Goal: Information Seeking & Learning: Learn about a topic

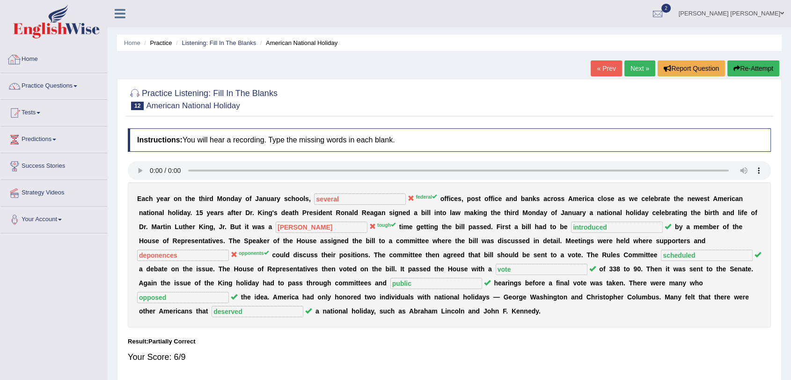
drag, startPoint x: 0, startPoint y: 0, endPoint x: 34, endPoint y: 54, distance: 63.5
click at [34, 54] on link "Home" at bounding box center [53, 57] width 107 height 23
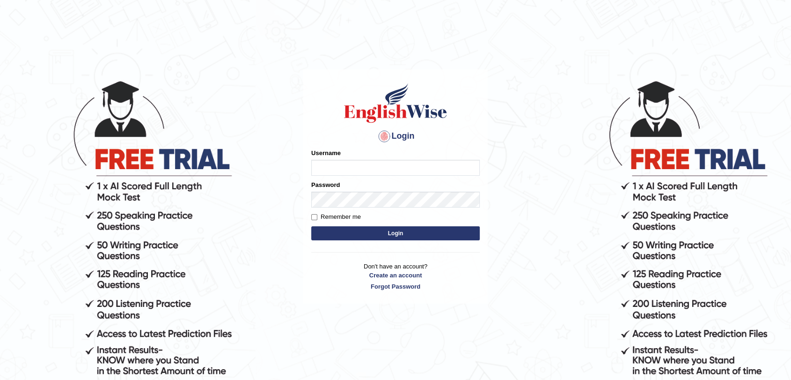
click at [358, 169] on input "Username" at bounding box center [395, 168] width 169 height 16
type input "SantiagoA"
click at [311, 226] on button "Login" at bounding box center [395, 233] width 169 height 14
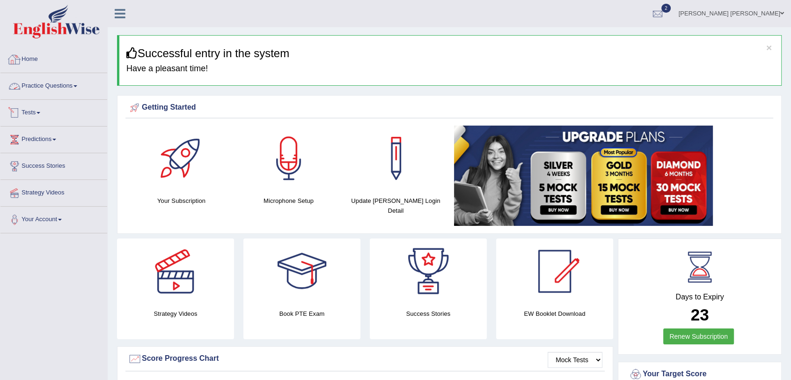
click at [65, 80] on link "Practice Questions" at bounding box center [53, 84] width 107 height 23
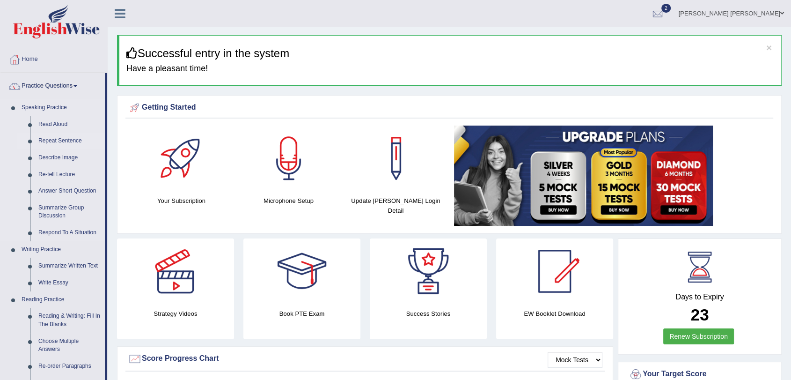
drag, startPoint x: 82, startPoint y: 128, endPoint x: 84, endPoint y: 147, distance: 19.7
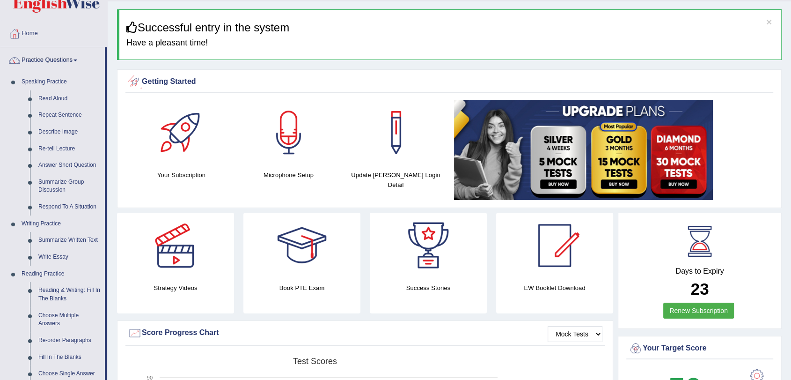
drag, startPoint x: 131, startPoint y: 91, endPoint x: 128, endPoint y: 117, distance: 25.9
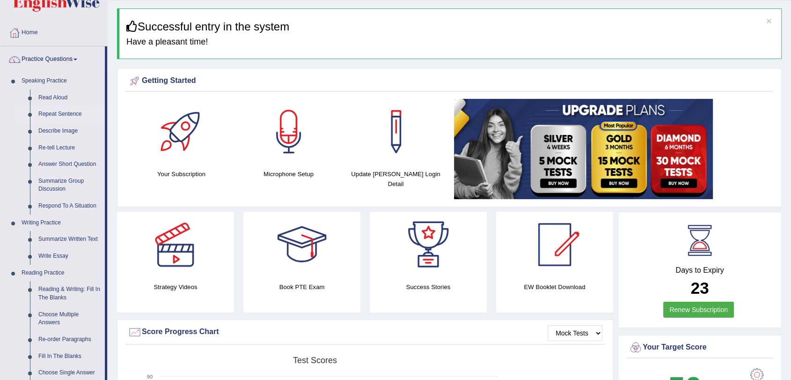
click at [54, 112] on link "Repeat Sentence" at bounding box center [69, 114] width 71 height 17
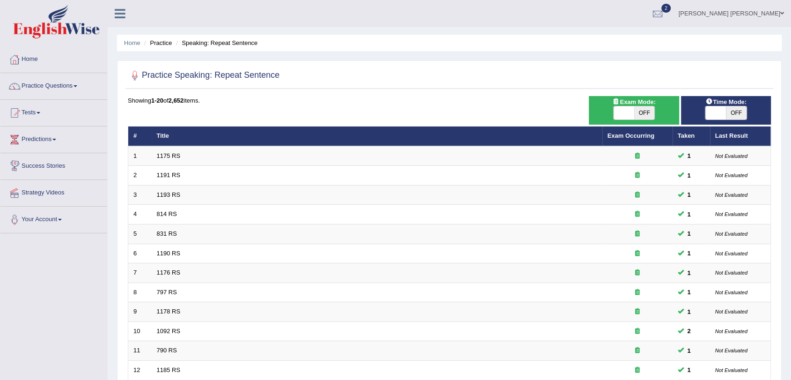
click at [44, 118] on link "Tests" at bounding box center [53, 111] width 107 height 23
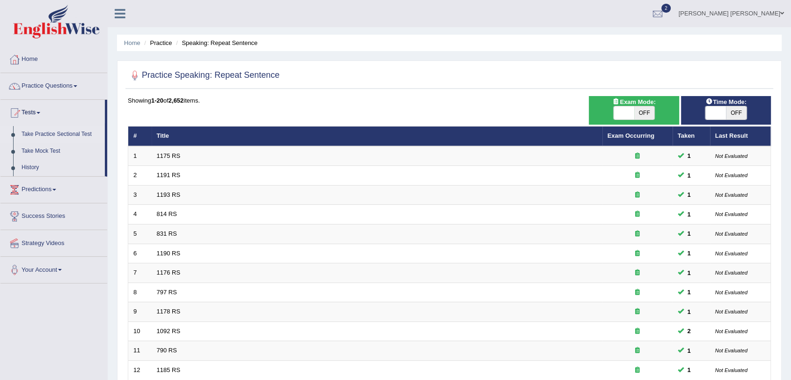
click at [61, 135] on link "Take Practice Sectional Test" at bounding box center [61, 134] width 88 height 17
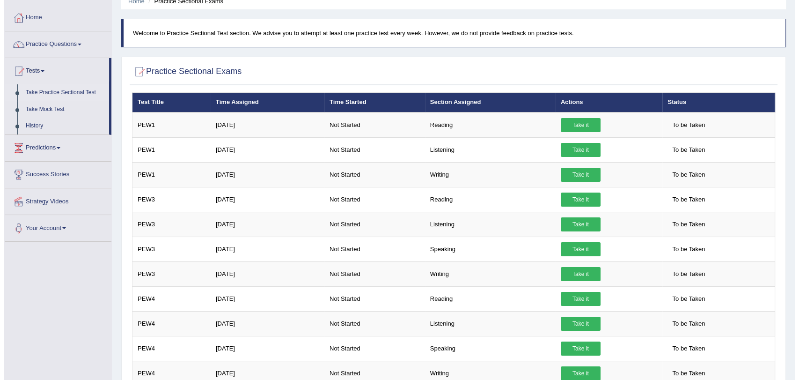
scroll to position [58, 0]
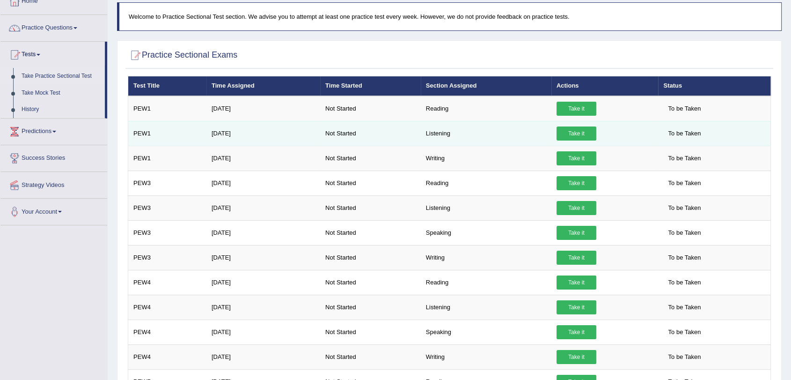
click at [559, 131] on link "Take it" at bounding box center [577, 133] width 40 height 14
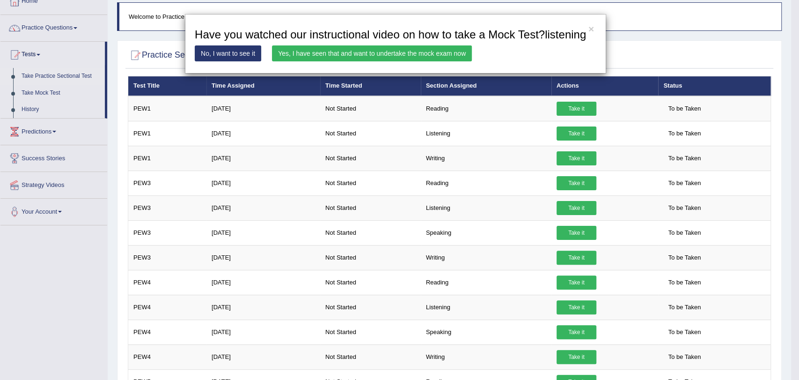
click at [444, 48] on link "Yes, I have seen that and want to undertake the mock exam now" at bounding box center [372, 53] width 200 height 16
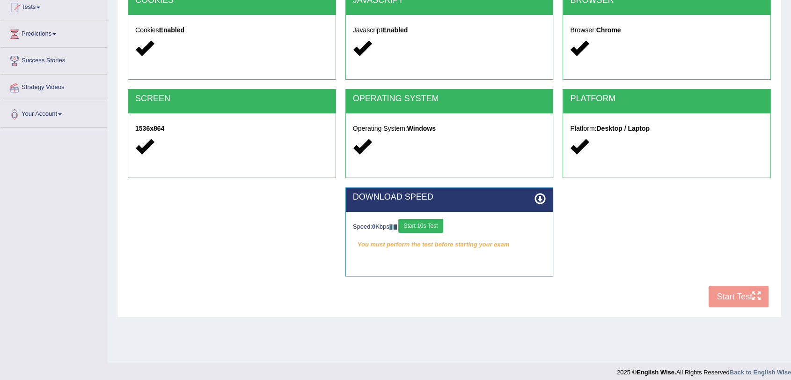
scroll to position [112, 0]
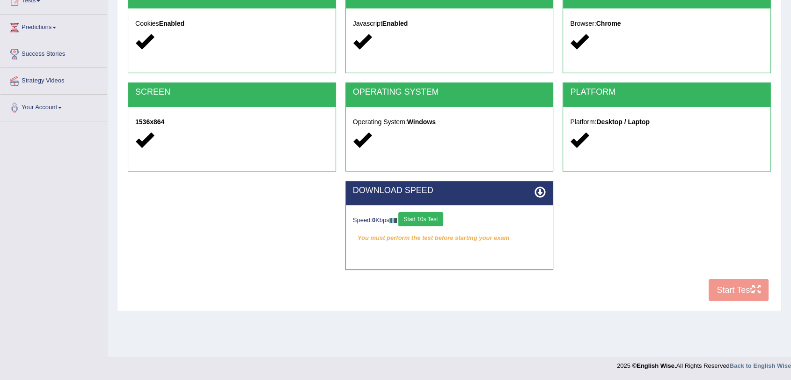
click at [432, 220] on button "Start 10s Test" at bounding box center [420, 219] width 44 height 14
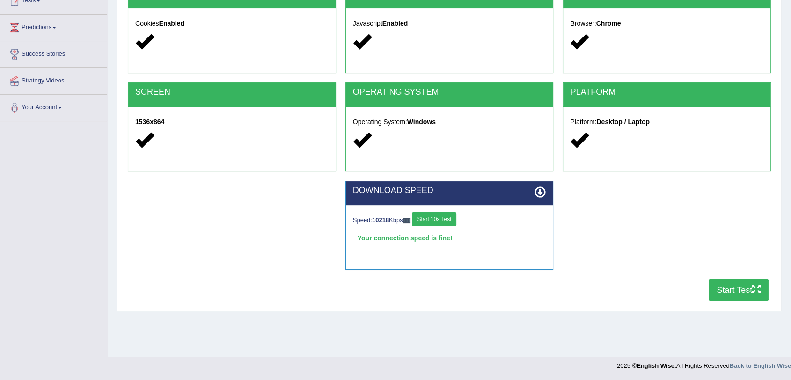
click at [725, 297] on button "Start Test" at bounding box center [739, 290] width 60 height 22
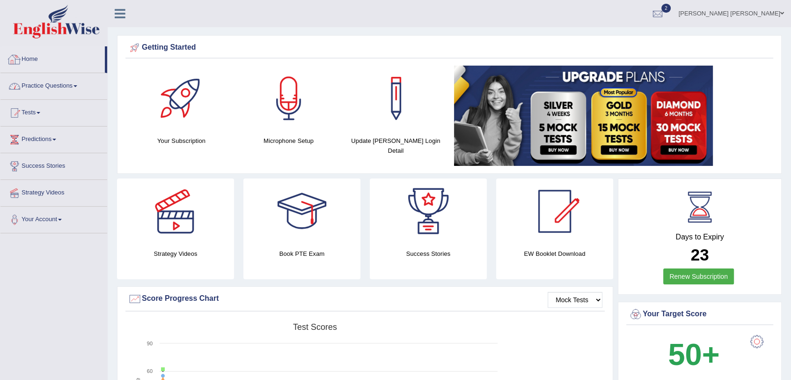
click at [44, 83] on link "Practice Questions" at bounding box center [53, 84] width 107 height 23
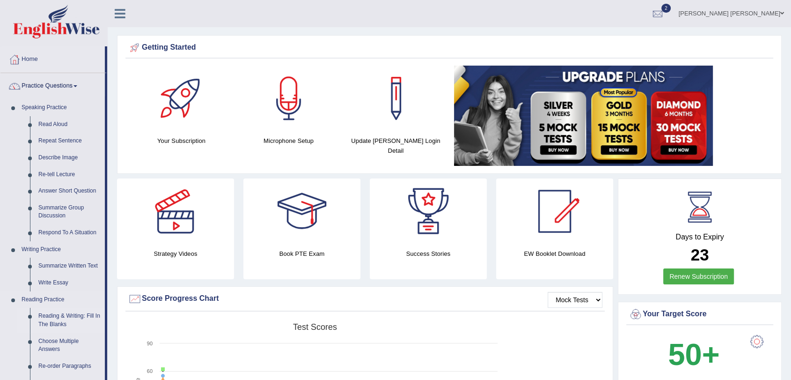
click at [69, 316] on link "Reading & Writing: Fill In The Blanks" at bounding box center [69, 320] width 71 height 25
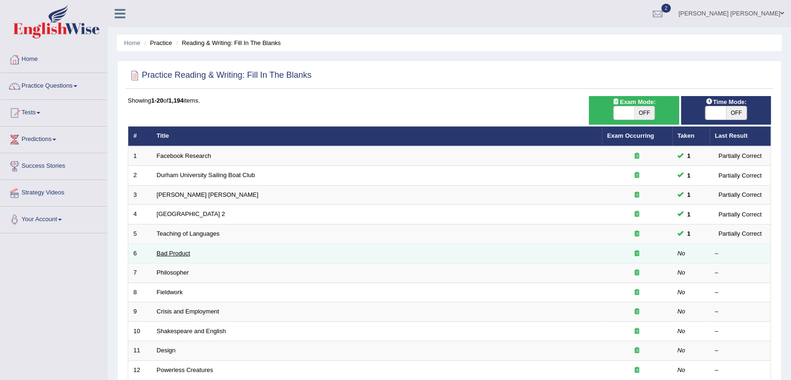
click at [169, 251] on link "Bad Product" at bounding box center [174, 253] width 34 height 7
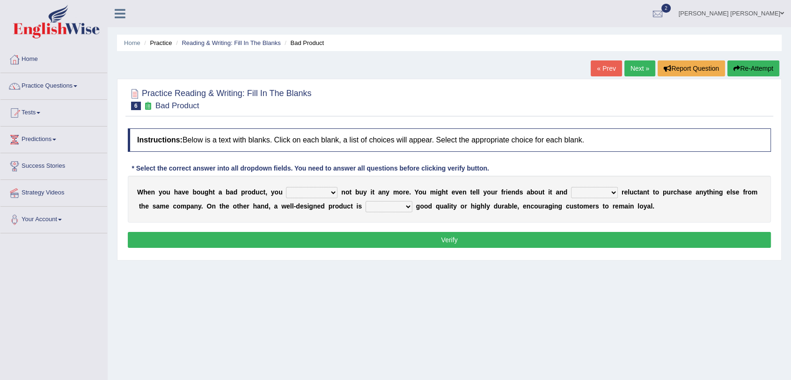
click at [313, 192] on select "would have should have should" at bounding box center [311, 192] width 51 height 11
select select "should"
click at [286, 187] on select "would have should have should" at bounding box center [311, 192] width 51 height 11
click at [595, 191] on select "is are be being" at bounding box center [594, 192] width 47 height 11
select select "be"
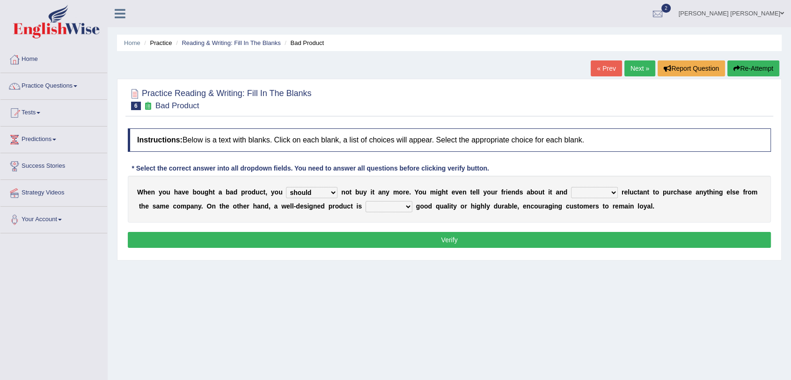
click at [571, 187] on select "is are be being" at bounding box center [594, 192] width 47 height 11
click at [404, 207] on select "both also neither either" at bounding box center [389, 206] width 47 height 11
select select "also"
click at [366, 201] on select "both also neither either" at bounding box center [389, 206] width 47 height 11
click at [416, 244] on button "Verify" at bounding box center [449, 240] width 643 height 16
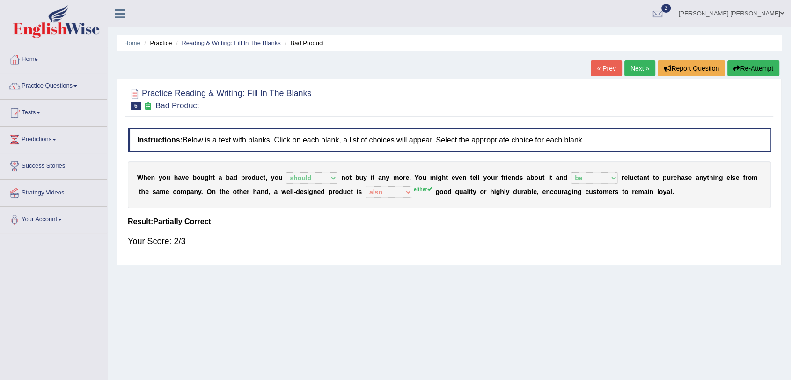
click at [422, 194] on div "W h e n y o u h a v e b o u g h t a b a d p r o d u c t , y o u would have shou…" at bounding box center [449, 184] width 643 height 47
click at [630, 62] on link "Next »" at bounding box center [640, 68] width 31 height 16
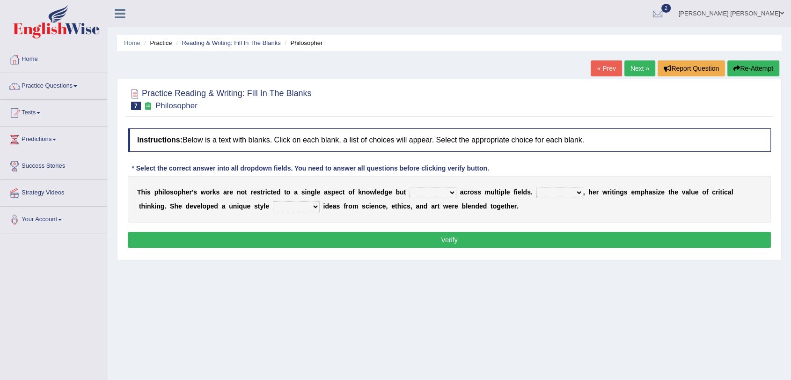
click at [423, 195] on select "constrain contain assemble extend" at bounding box center [433, 192] width 47 height 11
select select "extend"
click at [410, 187] on select "constrain contain assemble extend" at bounding box center [433, 192] width 47 height 11
click at [455, 195] on select "constrain contain assemble extend" at bounding box center [433, 192] width 47 height 11
click at [410, 187] on select "constrain contain assemble extend" at bounding box center [433, 192] width 47 height 11
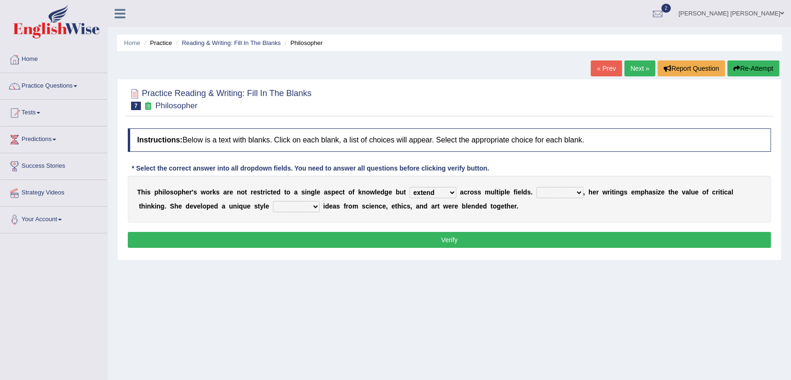
click at [547, 190] on select "Rather So Moreover Likely" at bounding box center [560, 192] width 47 height 11
select select "Moreover"
click at [537, 187] on select "Rather So Moreover Likely" at bounding box center [560, 192] width 47 height 11
click at [307, 204] on select "in that that which in which" at bounding box center [296, 206] width 47 height 11
click at [273, 201] on select "in that that which in which" at bounding box center [296, 206] width 47 height 11
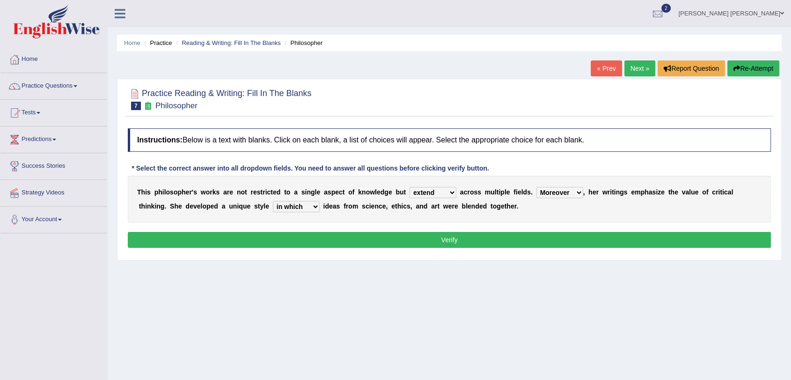
click at [313, 204] on select "in that that which in which" at bounding box center [296, 206] width 47 height 11
select select "in that"
click at [273, 201] on select "in that that which in which" at bounding box center [296, 206] width 47 height 11
click at [314, 239] on button "Verify" at bounding box center [449, 240] width 643 height 16
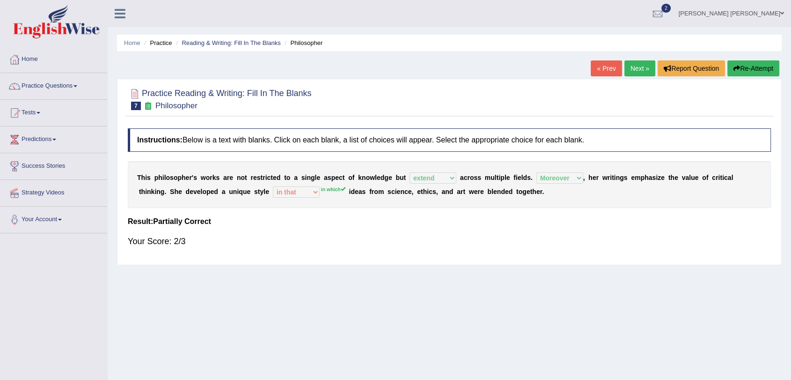
click at [636, 68] on link "Next »" at bounding box center [640, 68] width 31 height 16
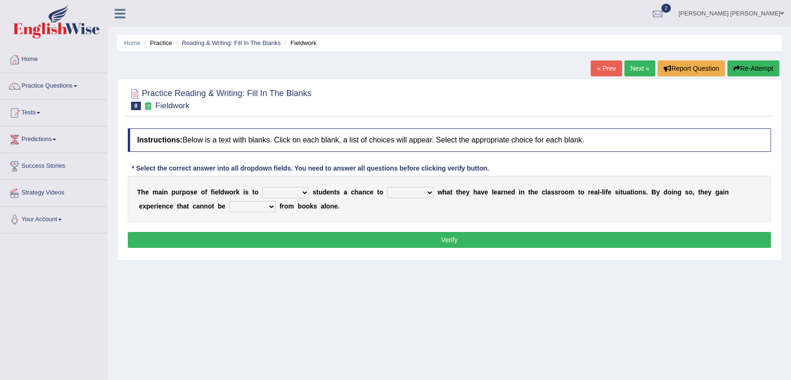
click at [297, 190] on select "resemble stow rave offer" at bounding box center [285, 192] width 47 height 11
select select "offer"
click at [262, 187] on select "resemble stow rave offer" at bounding box center [285, 192] width 47 height 11
click at [404, 192] on select "compare align apply dismount" at bounding box center [410, 192] width 47 height 11
select select "apply"
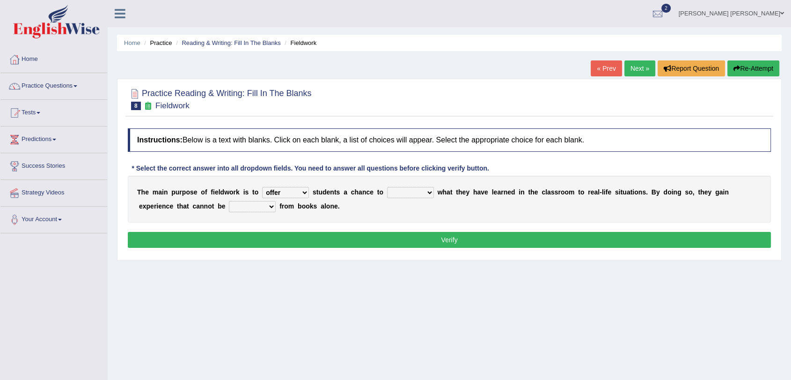
click at [387, 187] on select "compare align apply dismount" at bounding box center [410, 192] width 47 height 11
click at [240, 203] on select "originated prepared obtained touted" at bounding box center [252, 206] width 47 height 11
select select "obtained"
click at [229, 201] on select "originated prepared obtained touted" at bounding box center [252, 206] width 47 height 11
click at [278, 241] on button "Verify" at bounding box center [449, 240] width 643 height 16
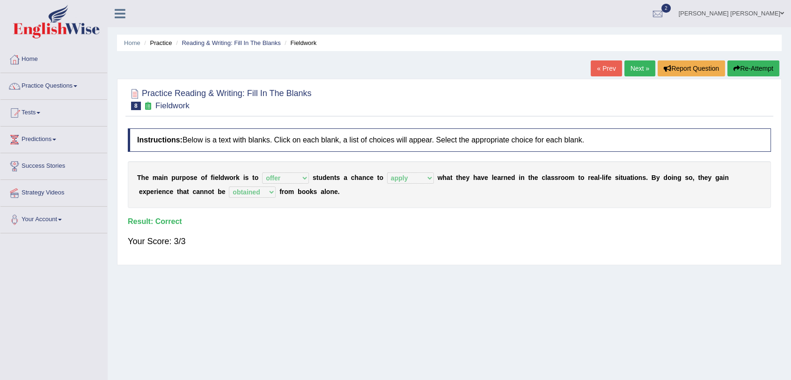
click at [638, 69] on link "Next »" at bounding box center [640, 68] width 31 height 16
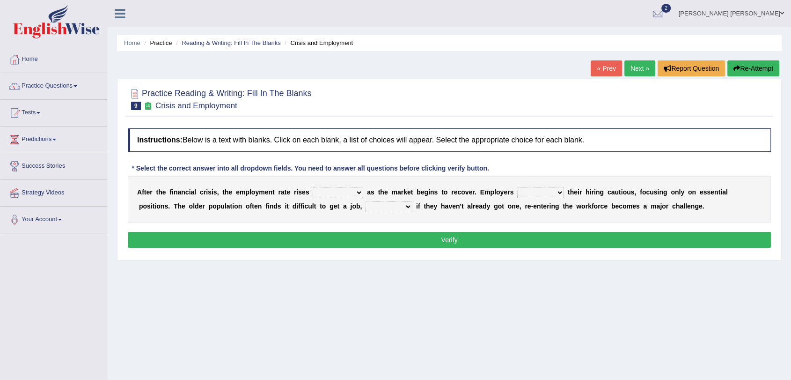
click at [359, 192] on select "normally conversely strenuously sharply" at bounding box center [338, 192] width 51 height 11
select select "normally"
click at [313, 187] on select "normally conversely strenuously sharply" at bounding box center [338, 192] width 51 height 11
click at [534, 192] on select "keeping kept keep are kept" at bounding box center [540, 192] width 47 height 11
select select "keep"
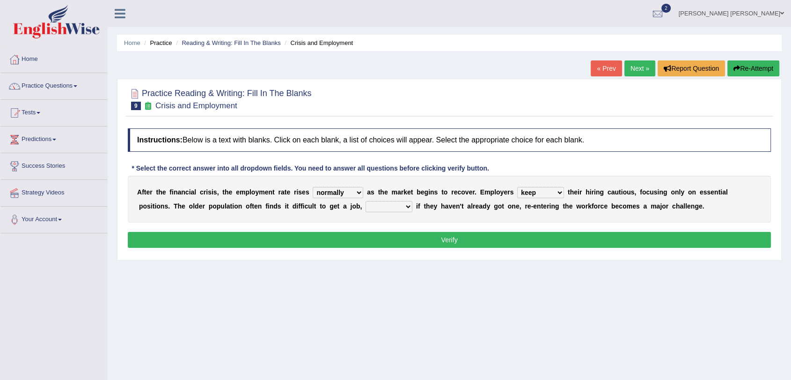
click at [517, 187] on select "keeping kept keep are kept" at bounding box center [540, 192] width 47 height 11
click at [407, 205] on select "although while then because" at bounding box center [389, 206] width 47 height 11
select select "because"
click at [366, 201] on select "although while then because" at bounding box center [389, 206] width 47 height 11
click at [383, 241] on button "Verify" at bounding box center [449, 240] width 643 height 16
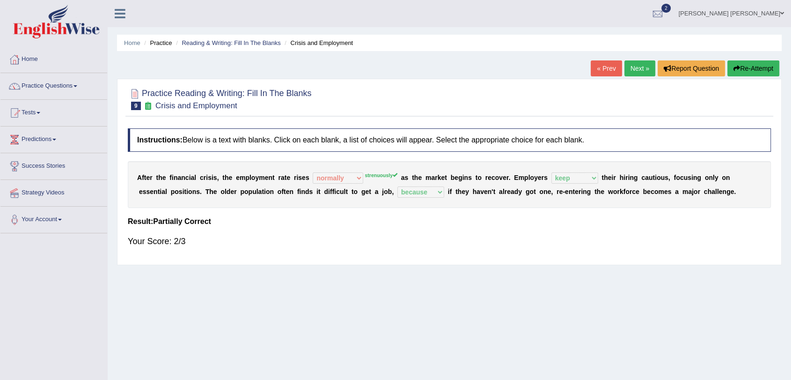
click at [637, 68] on link "Next »" at bounding box center [640, 68] width 31 height 16
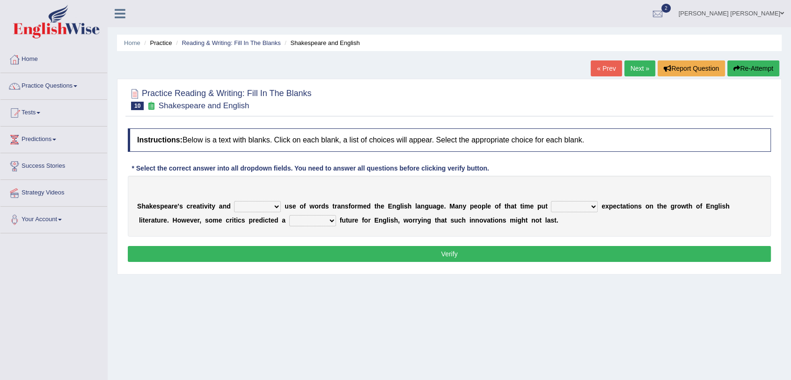
click at [252, 206] on select "idealized intensive fancied inventive" at bounding box center [257, 206] width 47 height 11
select select "inventive"
click at [234, 201] on select "idealized intensive fancied inventive" at bounding box center [257, 206] width 47 height 11
click at [589, 206] on select "wide much high more" at bounding box center [574, 206] width 47 height 11
select select "high"
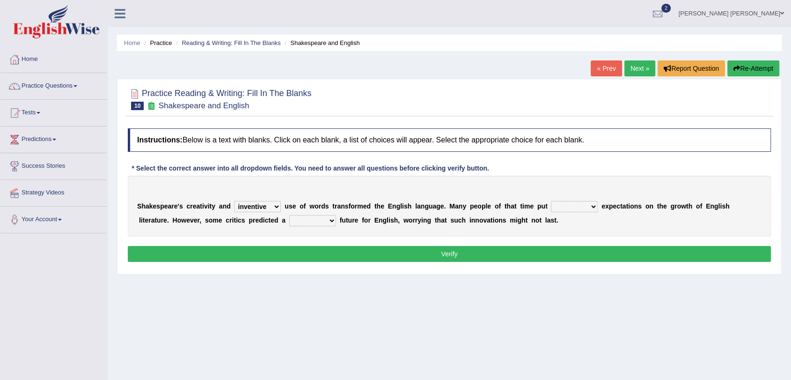
click at [551, 201] on select "wide much high more" at bounding box center [574, 206] width 47 height 11
click at [328, 219] on select "monetary promising irresistible daunting" at bounding box center [312, 220] width 47 height 11
click at [289, 215] on select "monetary promising irresistible daunting" at bounding box center [312, 220] width 47 height 11
click at [319, 220] on select "monetary promising irresistible daunting" at bounding box center [312, 220] width 47 height 11
select select "irresistible"
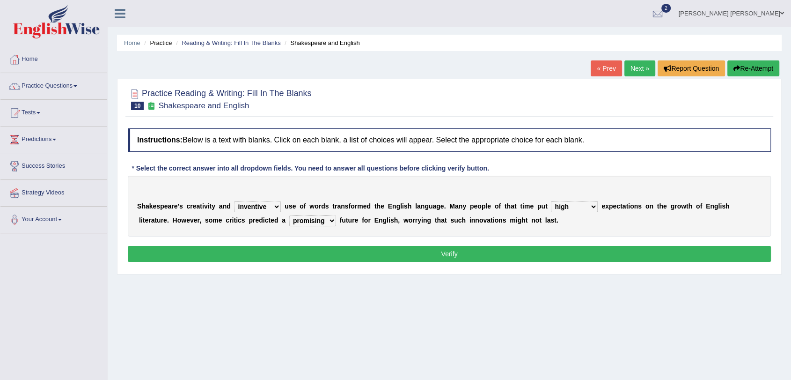
click at [289, 215] on select "monetary promising irresistible daunting" at bounding box center [312, 220] width 47 height 11
click at [408, 247] on button "Verify" at bounding box center [449, 254] width 643 height 16
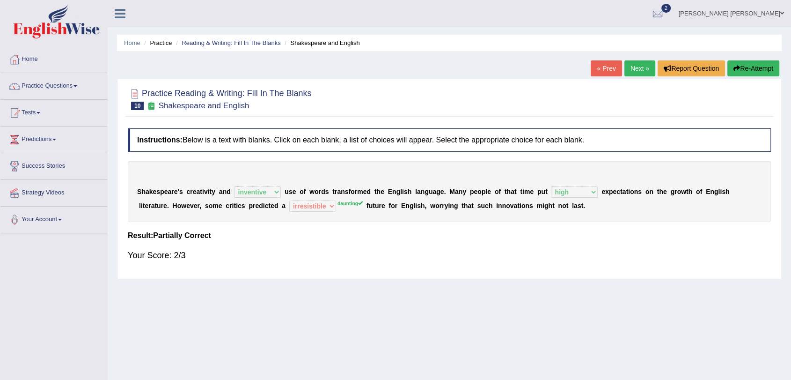
click at [572, 250] on div "Your Score: 2/3" at bounding box center [449, 255] width 643 height 22
click at [586, 253] on div "Your Score: 2/3" at bounding box center [449, 255] width 643 height 22
click at [634, 71] on link "Next »" at bounding box center [640, 68] width 31 height 16
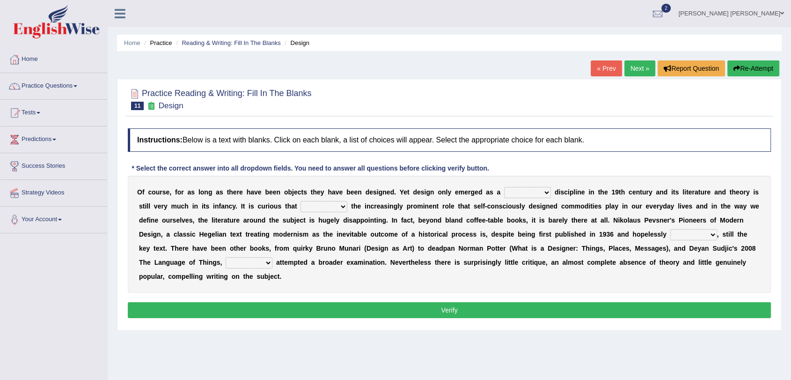
click at [549, 190] on select "bilateral ubiquitous foremost dedicated" at bounding box center [527, 192] width 47 height 11
select select "dedicated"
click at [504, 187] on select "bilateral ubiquitous foremost dedicated" at bounding box center [527, 192] width 47 height 11
click at [519, 195] on select "bilateral ubiquitous foremost dedicated" at bounding box center [527, 192] width 47 height 11
click at [484, 213] on div "O f c o u r s e , f o r a s l o n g a s t h e r e h a v e b e e n o b j e c t s…" at bounding box center [449, 234] width 643 height 117
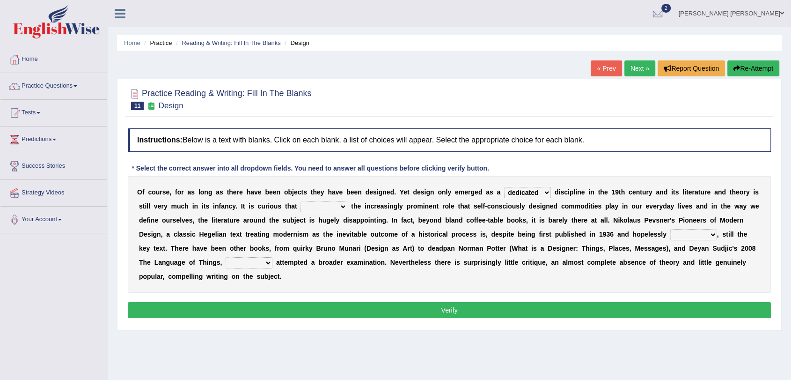
click at [341, 202] on select "since despite within through" at bounding box center [324, 206] width 47 height 11
select select "despite"
click at [301, 201] on select "since despite within through" at bounding box center [324, 206] width 47 height 11
click at [684, 229] on select "dates dating date dated" at bounding box center [693, 234] width 47 height 11
click at [670, 229] on select "dates dating date dated" at bounding box center [693, 234] width 47 height 11
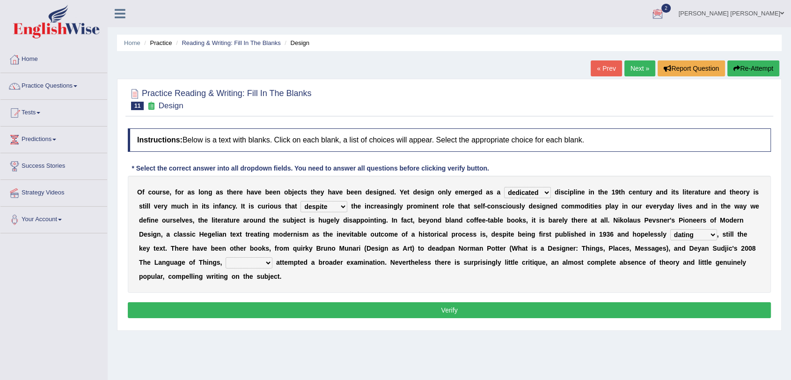
click at [709, 232] on select "dates dating date dated" at bounding box center [693, 234] width 47 height 11
select select "dated"
click at [670, 229] on select "dates dating date dated" at bounding box center [693, 234] width 47 height 11
click at [698, 235] on select "dates dating date dated" at bounding box center [693, 234] width 47 height 11
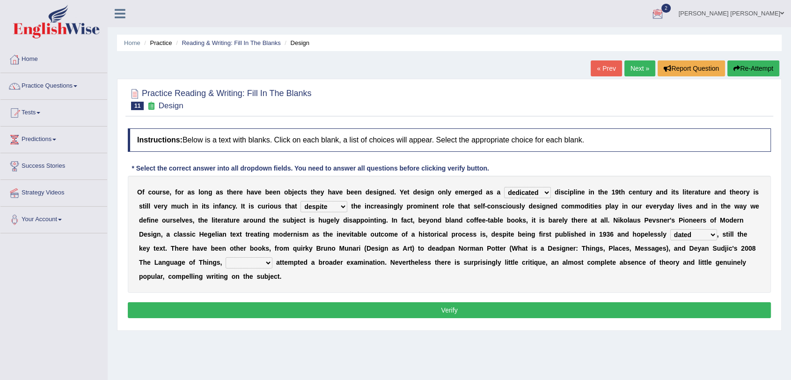
click at [246, 259] on select "which then however as" at bounding box center [249, 262] width 47 height 11
select select "which"
click at [226, 257] on select "which then however as" at bounding box center [249, 262] width 47 height 11
click at [690, 237] on select "dates dating date dated" at bounding box center [693, 234] width 47 height 11
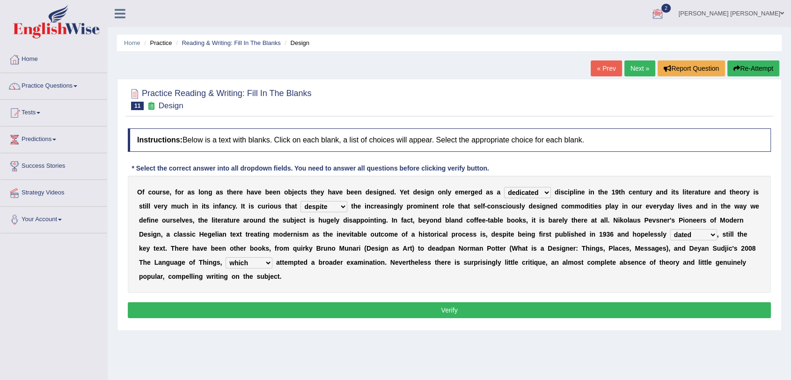
click at [425, 314] on button "Verify" at bounding box center [449, 310] width 643 height 16
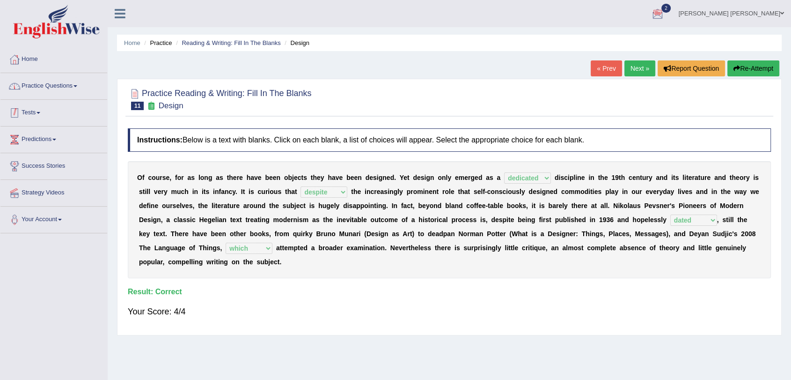
click at [30, 81] on link "Practice Questions" at bounding box center [53, 84] width 107 height 23
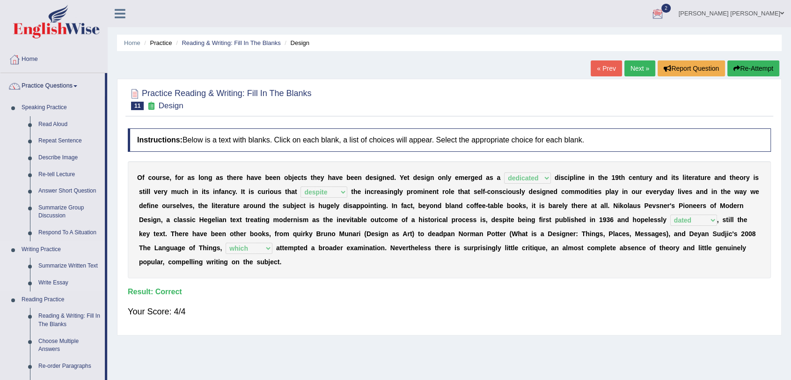
drag, startPoint x: 71, startPoint y: 202, endPoint x: 71, endPoint y: 254, distance: 52.0
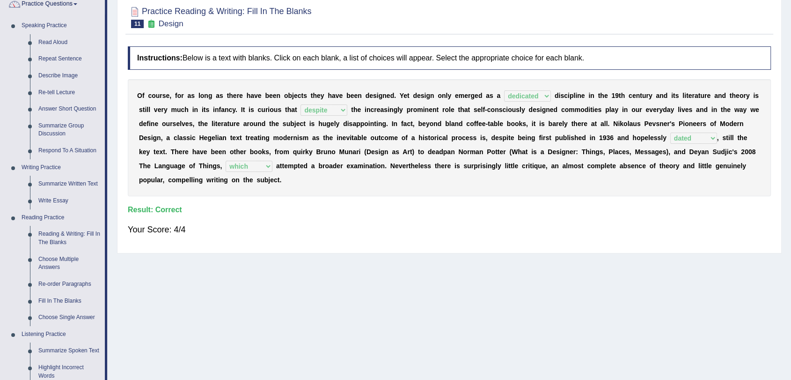
scroll to position [141, 0]
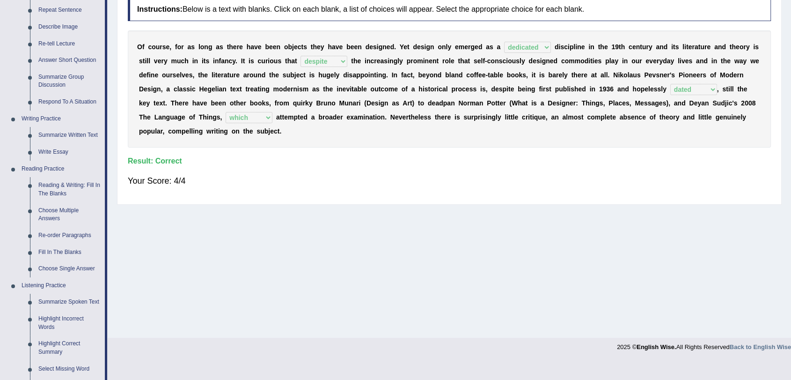
drag, startPoint x: 159, startPoint y: 200, endPoint x: 156, endPoint y: 228, distance: 27.7
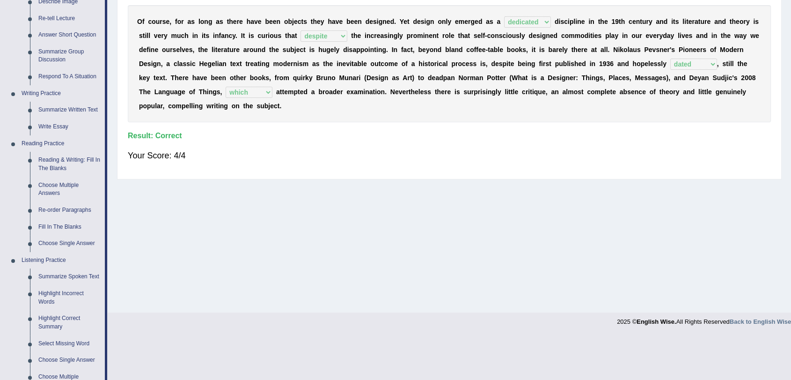
scroll to position [176, 0]
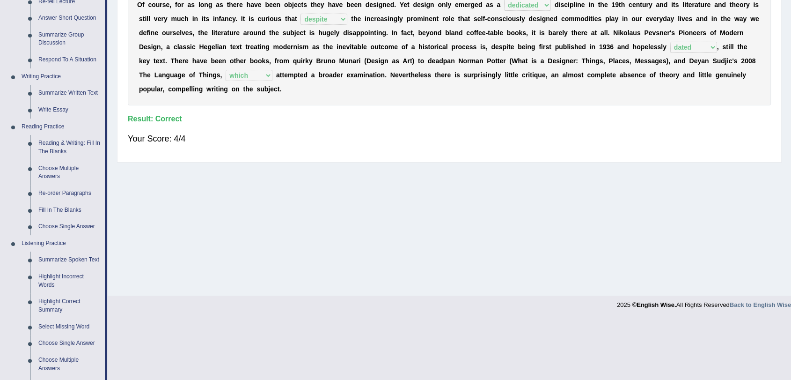
drag, startPoint x: 156, startPoint y: 227, endPoint x: 152, endPoint y: 259, distance: 32.2
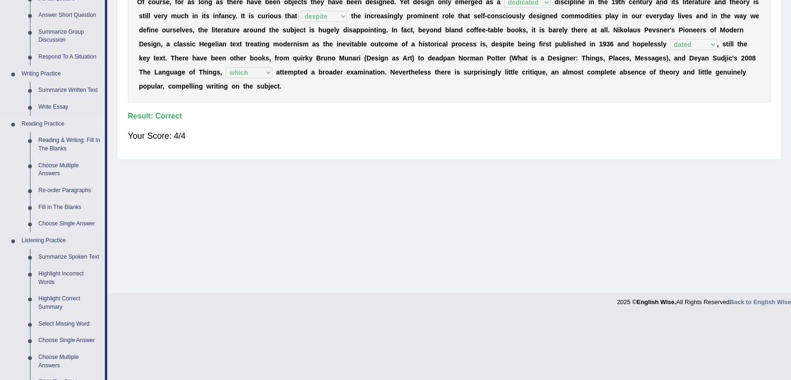
click at [61, 203] on link "Fill In The Blanks" at bounding box center [69, 207] width 71 height 17
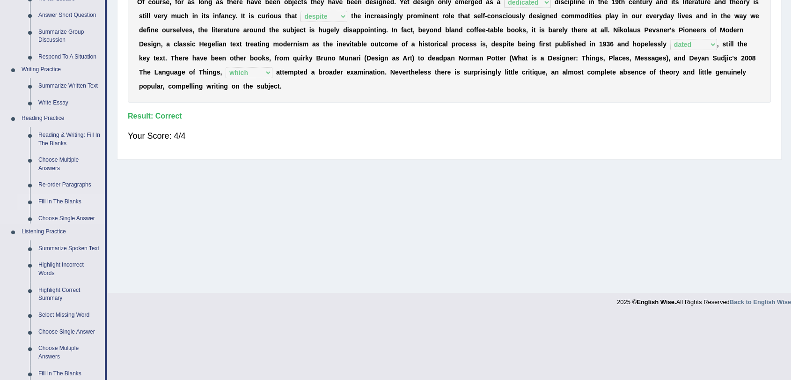
scroll to position [112, 0]
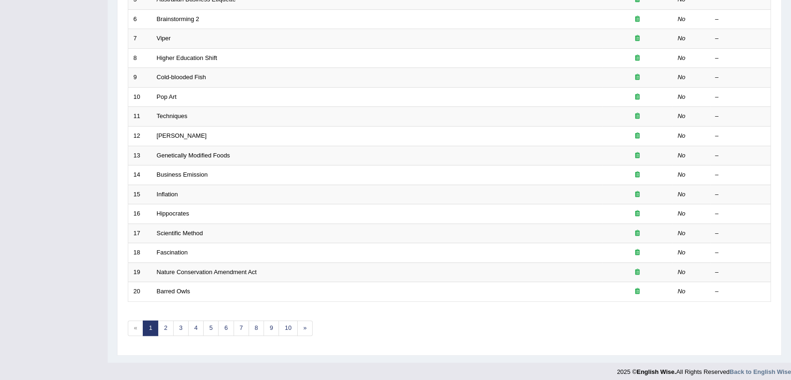
scroll to position [199, 0]
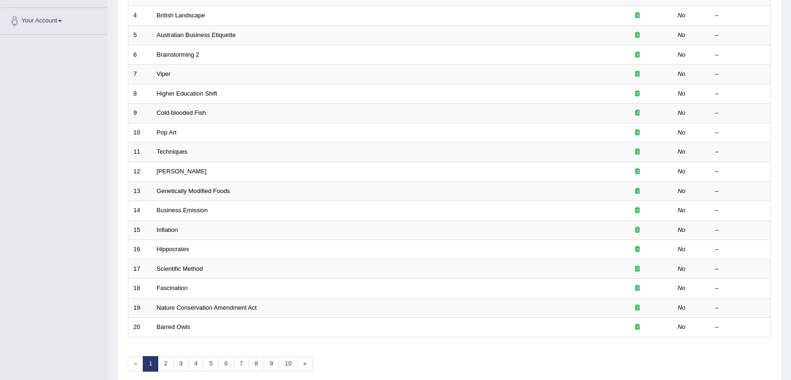
click at [159, 372] on div "Showing 1-20 of 1,134 items. # Title Exam Occurring Taken Last Result 1 Dendroc…" at bounding box center [449, 139] width 643 height 485
click at [166, 362] on link "2" at bounding box center [165, 363] width 15 height 15
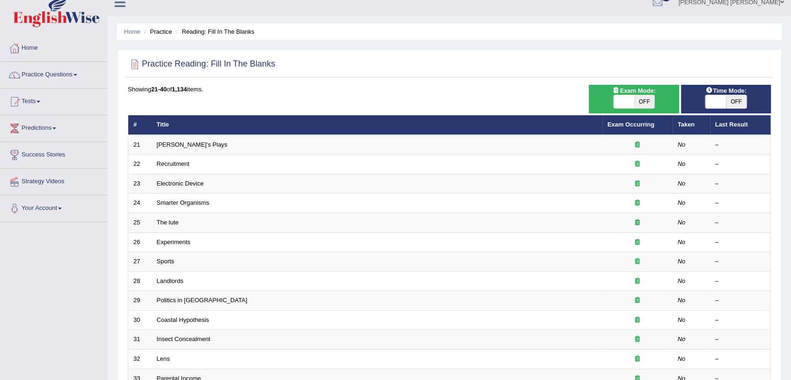
scroll to position [239, 0]
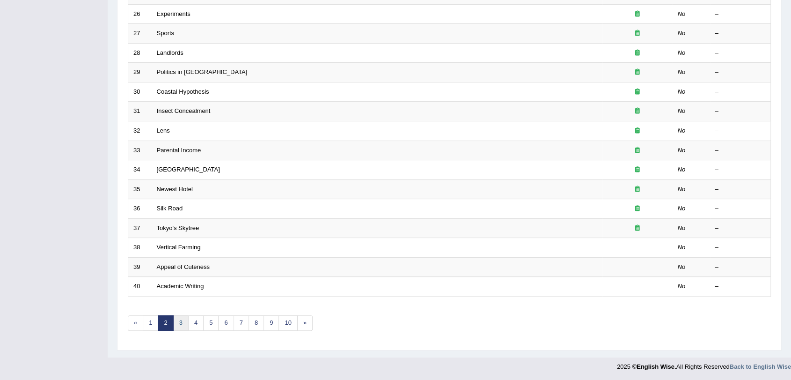
click at [183, 319] on link "3" at bounding box center [180, 322] width 15 height 15
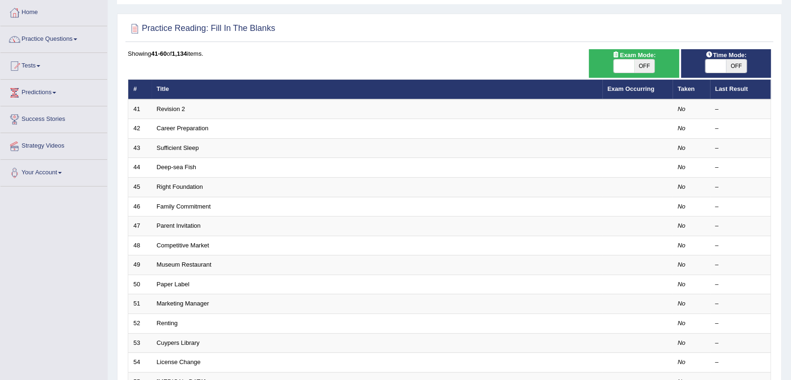
scroll to position [239, 0]
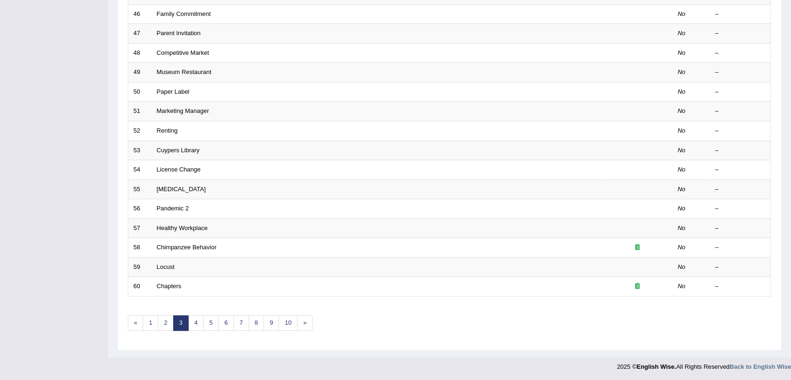
drag, startPoint x: 788, startPoint y: 166, endPoint x: 787, endPoint y: 284, distance: 118.0
click at [156, 316] on link "1" at bounding box center [150, 322] width 15 height 15
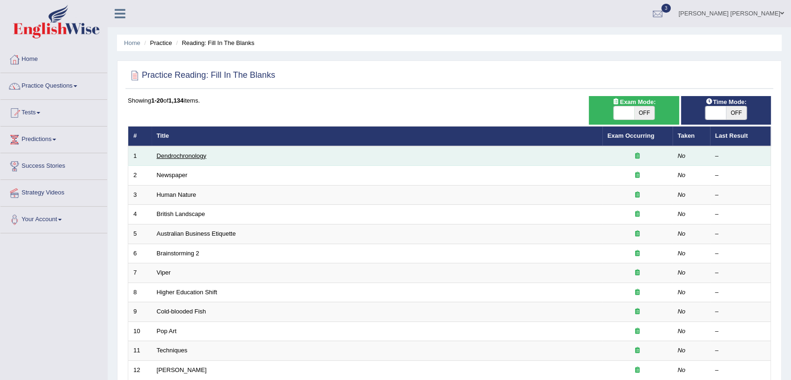
click at [169, 152] on link "Dendrochronology" at bounding box center [182, 155] width 50 height 7
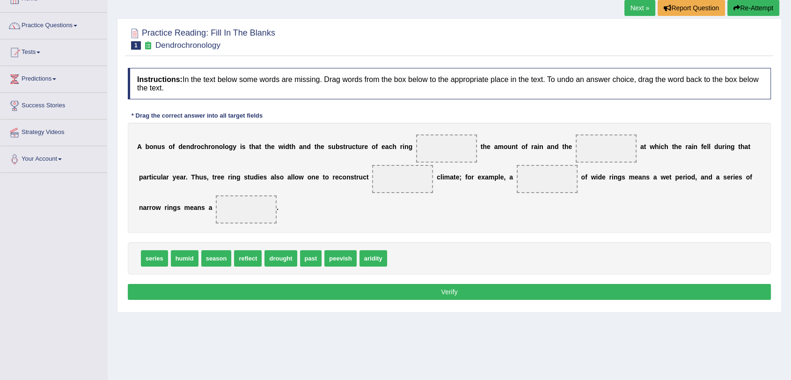
scroll to position [62, 0]
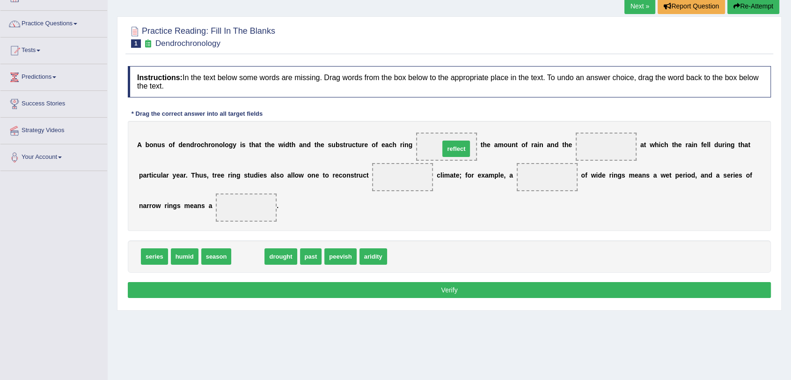
drag, startPoint x: 252, startPoint y: 262, endPoint x: 461, endPoint y: 154, distance: 234.5
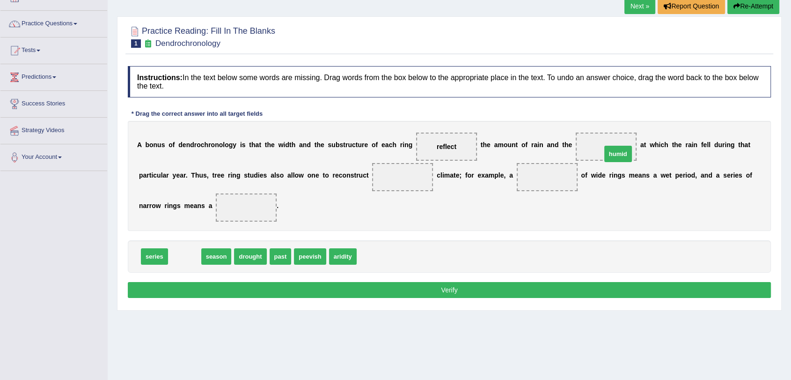
drag, startPoint x: 187, startPoint y: 260, endPoint x: 621, endPoint y: 158, distance: 445.4
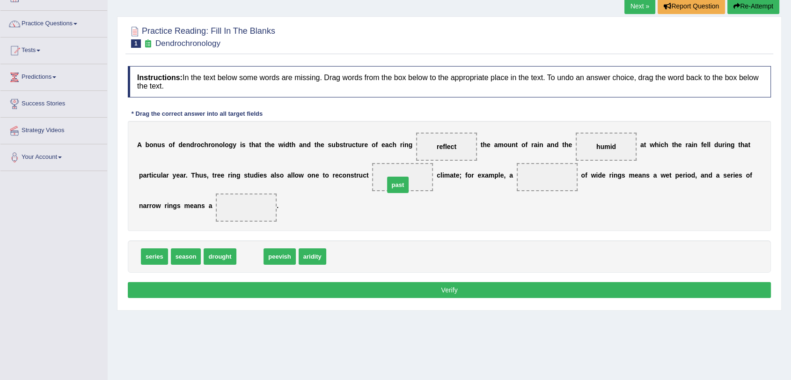
drag, startPoint x: 246, startPoint y: 257, endPoint x: 394, endPoint y: 185, distance: 164.4
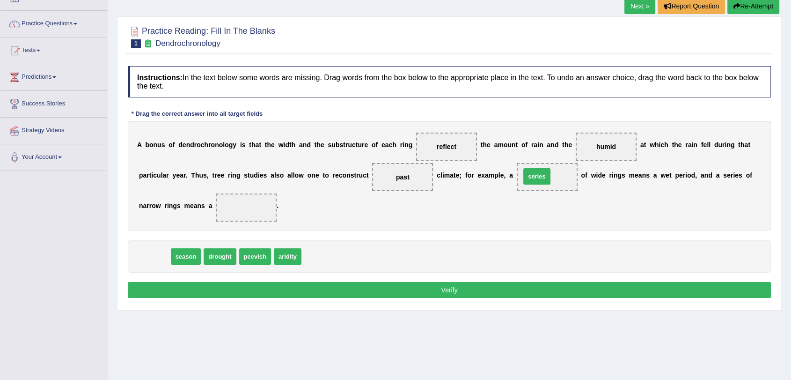
drag, startPoint x: 157, startPoint y: 257, endPoint x: 540, endPoint y: 176, distance: 390.9
drag, startPoint x: 163, startPoint y: 259, endPoint x: 258, endPoint y: 212, distance: 105.9
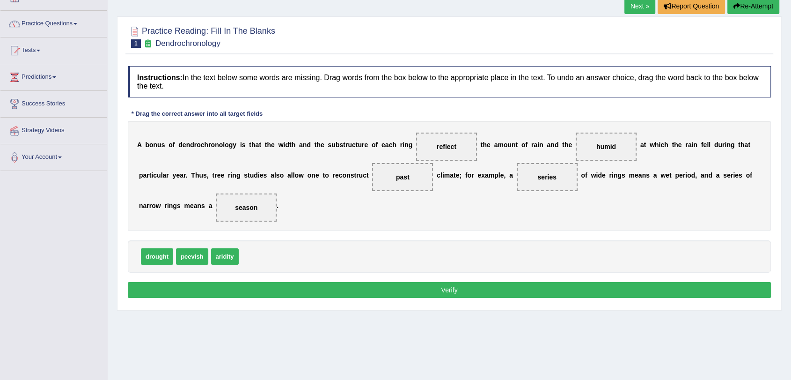
click at [387, 282] on button "Verify" at bounding box center [449, 290] width 643 height 16
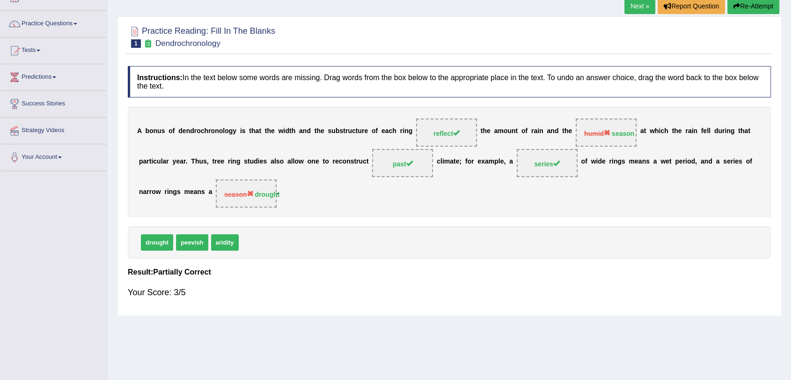
click at [645, 7] on link "Next »" at bounding box center [640, 6] width 31 height 16
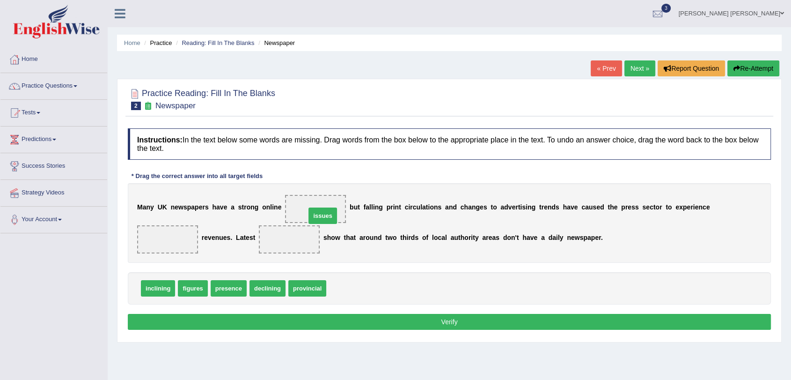
drag, startPoint x: 347, startPoint y: 291, endPoint x: 327, endPoint y: 218, distance: 75.4
drag, startPoint x: 153, startPoint y: 286, endPoint x: 159, endPoint y: 237, distance: 49.0
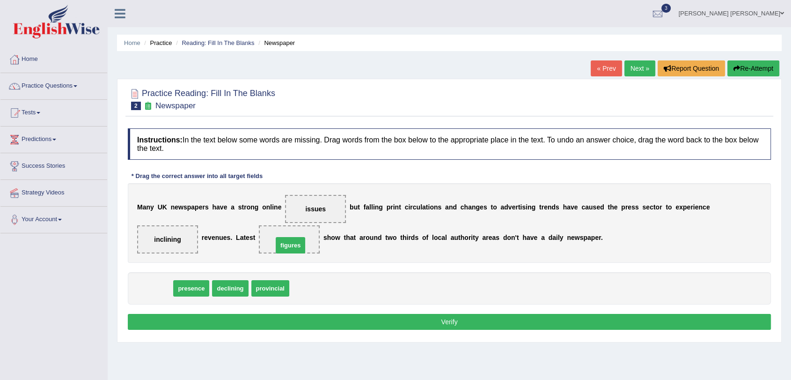
drag, startPoint x: 156, startPoint y: 288, endPoint x: 291, endPoint y: 244, distance: 141.7
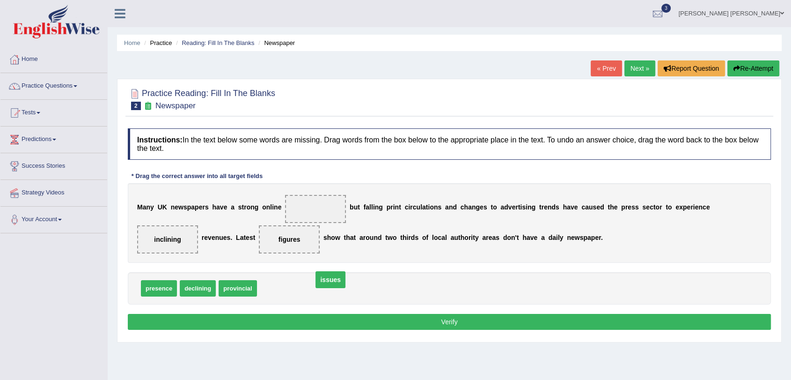
drag, startPoint x: 321, startPoint y: 209, endPoint x: 336, endPoint y: 279, distance: 72.3
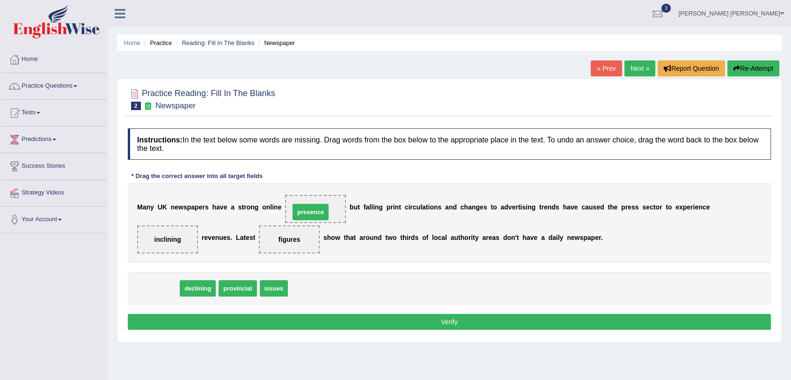
drag, startPoint x: 161, startPoint y: 290, endPoint x: 313, endPoint y: 213, distance: 169.8
click at [385, 319] on button "Verify" at bounding box center [449, 322] width 643 height 16
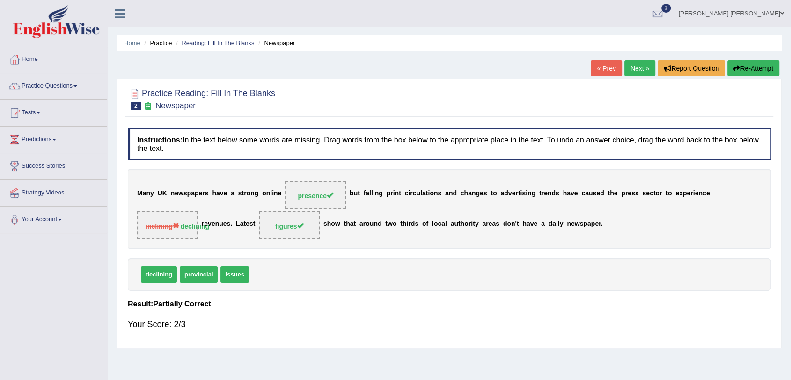
drag, startPoint x: 617, startPoint y: 194, endPoint x: 682, endPoint y: 191, distance: 65.1
click at [682, 191] on div "M a n y U K n e w s p a p e r s h a v e a s t r o n g o n l i n e presence b u …" at bounding box center [449, 209] width 643 height 80
drag, startPoint x: 682, startPoint y: 191, endPoint x: 698, endPoint y: 200, distance: 18.5
click at [698, 200] on div "M a n y U K n e w s p a p e r s h a v e a s t r o n g o n l i n e presence b u …" at bounding box center [449, 209] width 643 height 80
click at [636, 65] on link "Next »" at bounding box center [640, 68] width 31 height 16
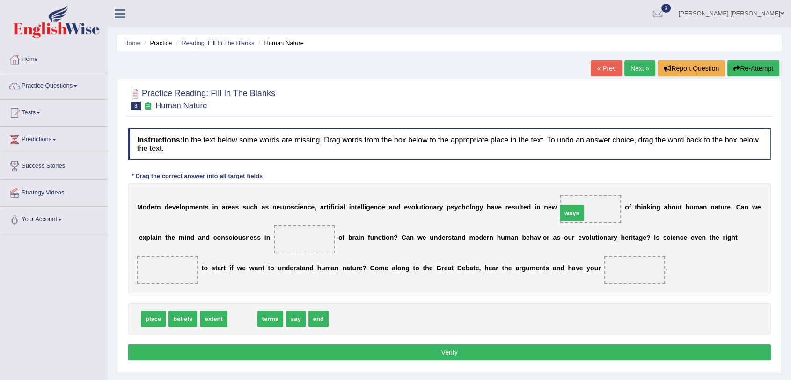
drag, startPoint x: 237, startPoint y: 319, endPoint x: 566, endPoint y: 213, distance: 346.2
drag, startPoint x: 239, startPoint y: 318, endPoint x: 298, endPoint y: 238, distance: 99.4
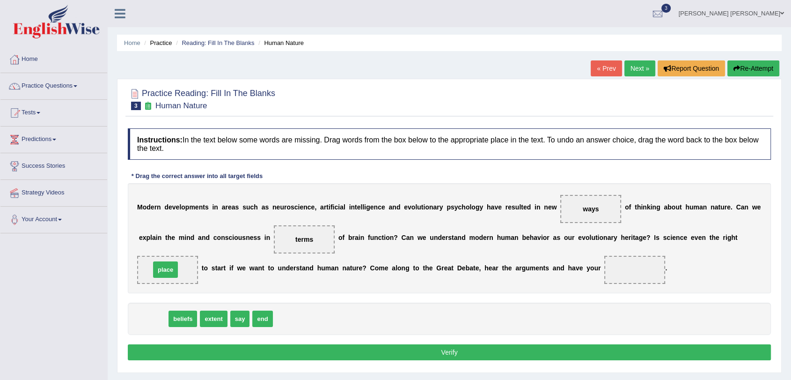
drag, startPoint x: 164, startPoint y: 316, endPoint x: 176, endPoint y: 266, distance: 50.6
drag, startPoint x: 149, startPoint y: 321, endPoint x: 617, endPoint y: 267, distance: 470.8
click at [571, 347] on button "Verify" at bounding box center [449, 352] width 643 height 16
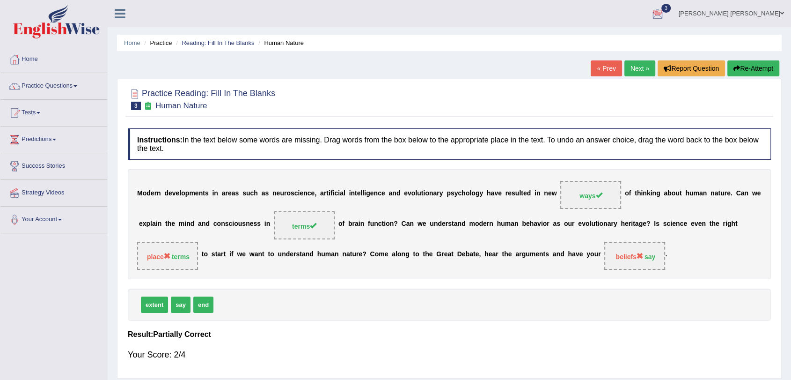
click at [639, 73] on link "Next »" at bounding box center [640, 68] width 31 height 16
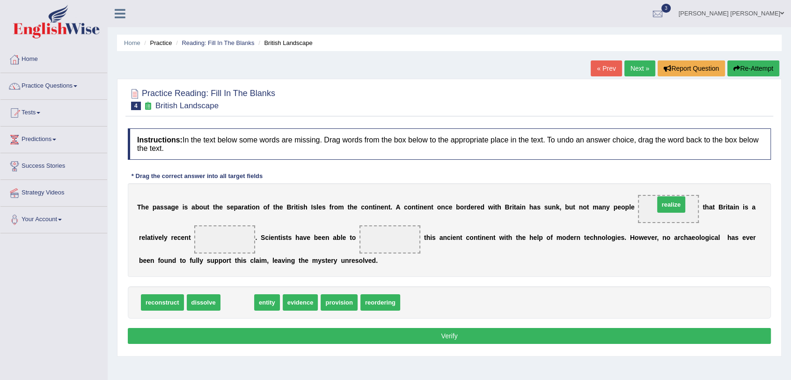
drag, startPoint x: 238, startPoint y: 304, endPoint x: 672, endPoint y: 206, distance: 444.9
drag, startPoint x: 238, startPoint y: 301, endPoint x: 231, endPoint y: 243, distance: 57.6
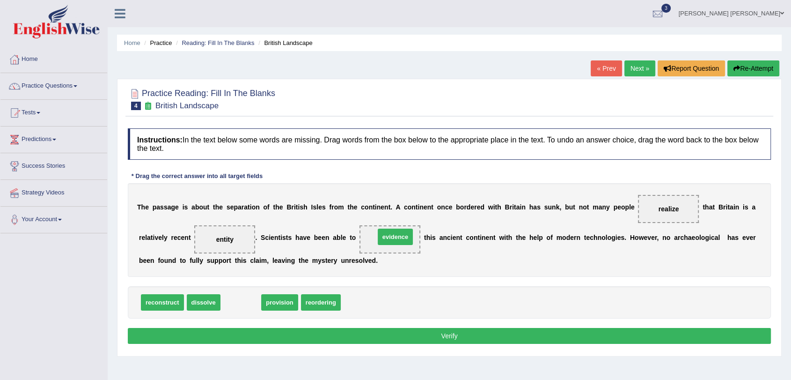
drag, startPoint x: 250, startPoint y: 307, endPoint x: 404, endPoint y: 241, distance: 168.0
click at [399, 334] on button "Verify" at bounding box center [449, 336] width 643 height 16
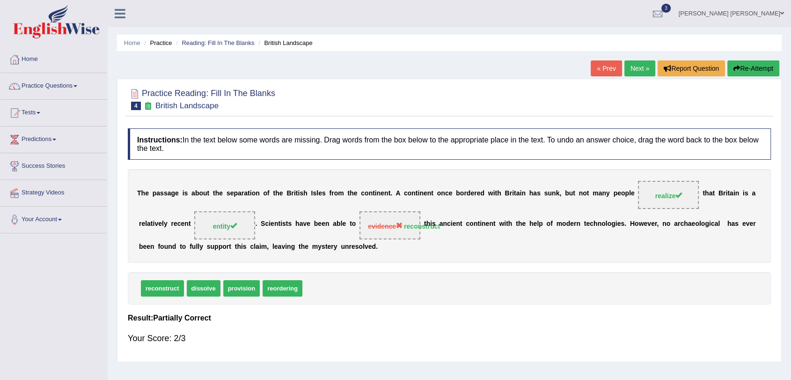
click at [540, 275] on div "reconstruct dissolve provision reordering" at bounding box center [449, 288] width 643 height 32
click at [629, 58] on div "Home Practice Reading: Fill In The Blanks British Landscape « Prev Next » Repor…" at bounding box center [450, 234] width 684 height 468
click at [629, 59] on div "Home Practice Reading: Fill In The Blanks British Landscape « Prev Next » Repor…" at bounding box center [450, 234] width 684 height 468
click at [632, 66] on link "Next »" at bounding box center [640, 68] width 31 height 16
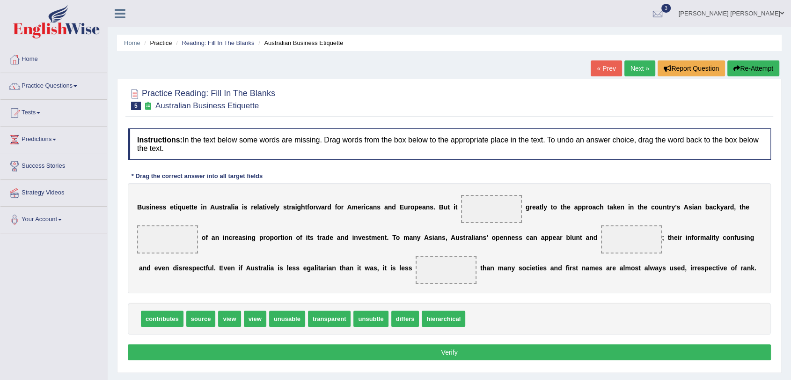
click at [331, 241] on b "e" at bounding box center [332, 237] width 4 height 7
drag, startPoint x: 165, startPoint y: 319, endPoint x: 206, endPoint y: 309, distance: 42.1
click at [34, 112] on link "Tests" at bounding box center [53, 111] width 107 height 23
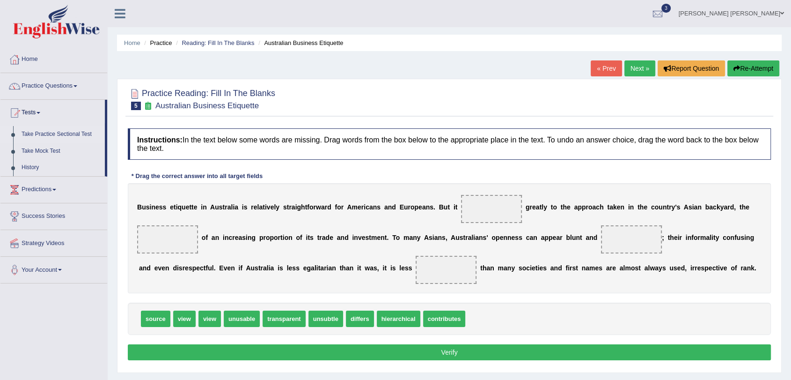
click at [58, 136] on link "Take Practice Sectional Test" at bounding box center [61, 134] width 88 height 17
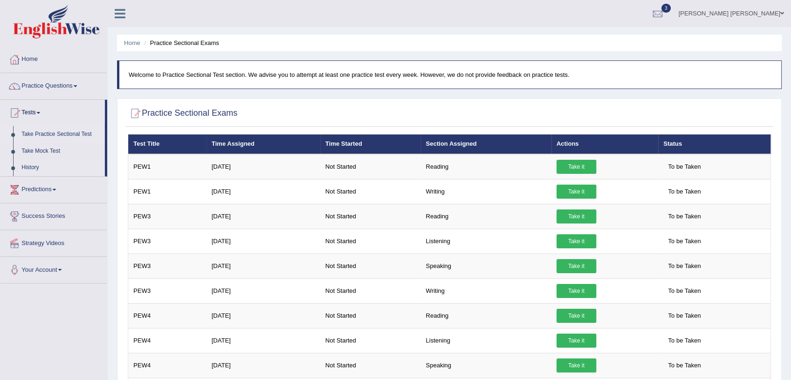
click at [34, 166] on link "History" at bounding box center [61, 167] width 88 height 17
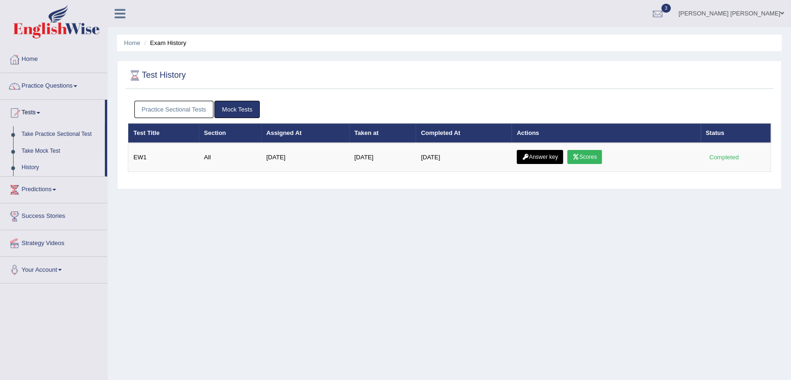
click at [171, 111] on link "Practice Sectional Tests" at bounding box center [174, 109] width 80 height 17
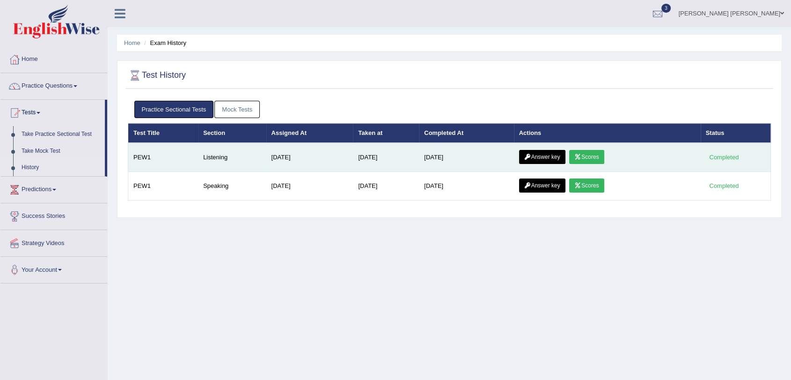
click at [586, 159] on link "Scores" at bounding box center [586, 157] width 35 height 14
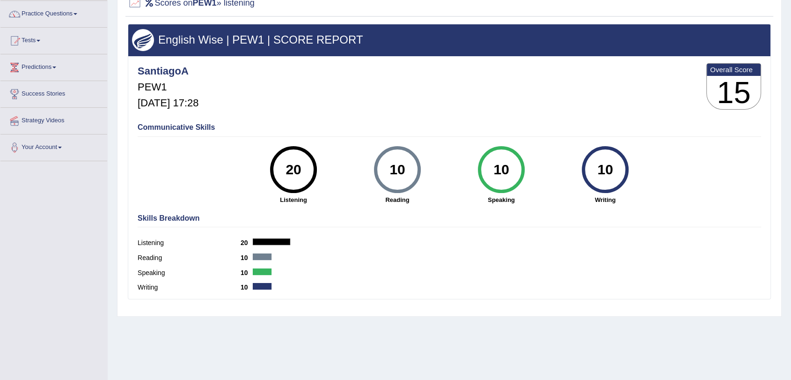
scroll to position [59, 0]
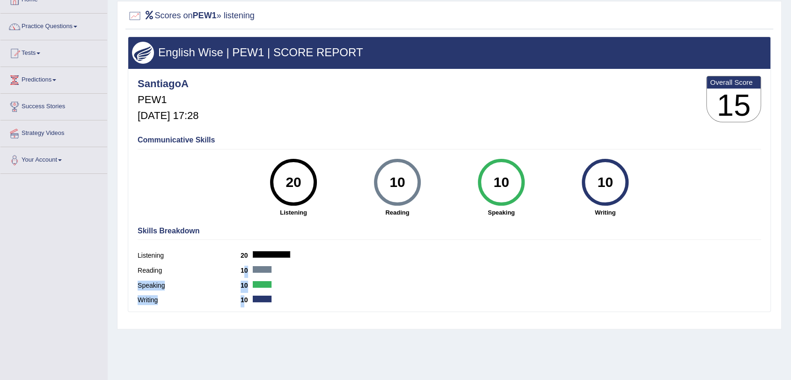
drag, startPoint x: 244, startPoint y: 301, endPoint x: 243, endPoint y: 275, distance: 25.8
click at [243, 275] on div "Skills Breakdown Listening 20 Reading 10 Speaking 10 Writing 10" at bounding box center [449, 266] width 628 height 89
click at [356, 287] on div "Speaking 10" at bounding box center [450, 286] width 624 height 15
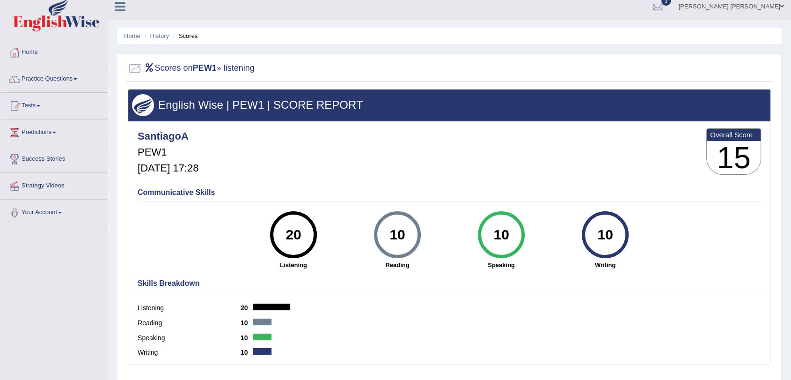
scroll to position [1, 0]
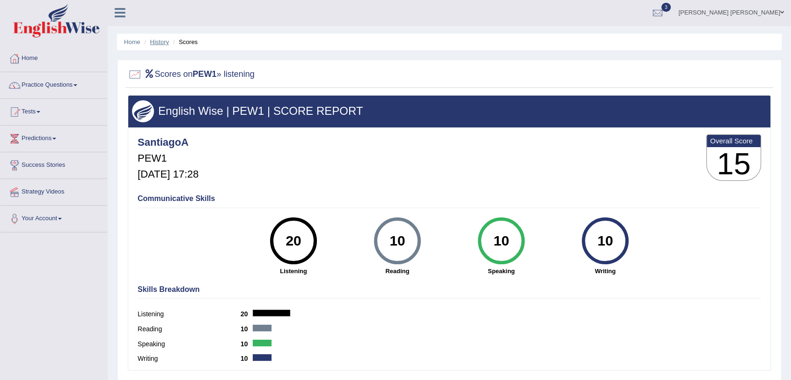
click at [161, 43] on link "History" at bounding box center [159, 41] width 19 height 7
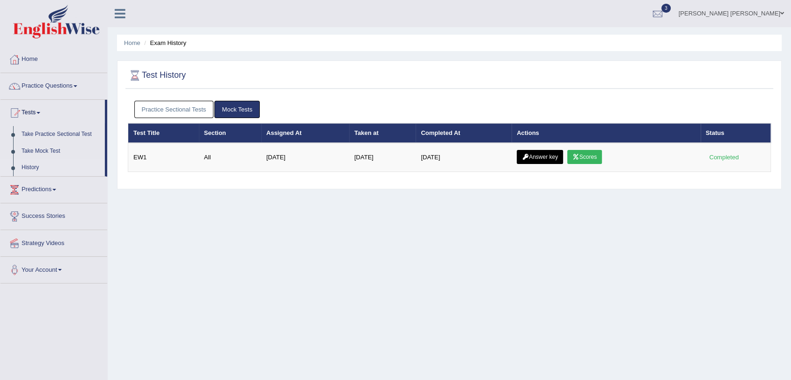
click at [189, 114] on link "Practice Sectional Tests" at bounding box center [174, 109] width 80 height 17
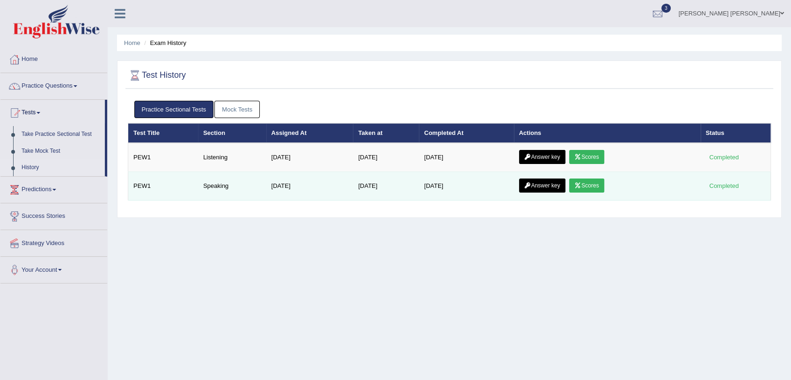
click at [584, 188] on link "Scores" at bounding box center [586, 185] width 35 height 14
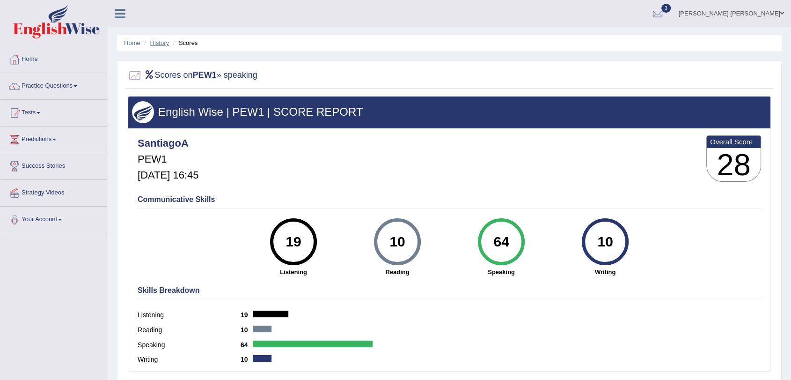
click at [152, 42] on link "History" at bounding box center [159, 42] width 19 height 7
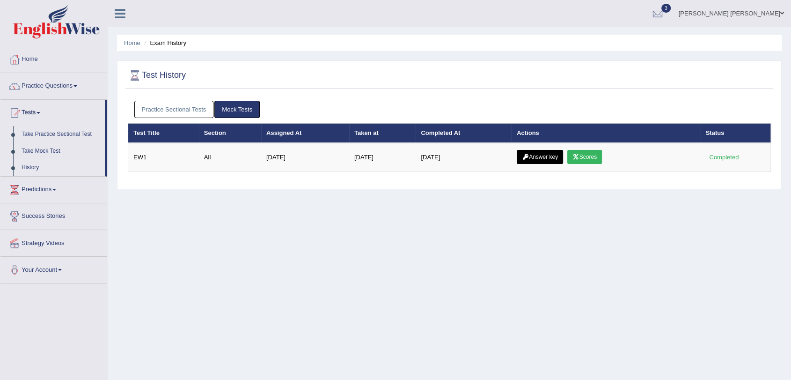
click at [180, 95] on div "Test History Practice Sectional Tests Mock Tests Test Title Section Assigned At…" at bounding box center [449, 124] width 665 height 129
click at [180, 99] on div "Practice Sectional Tests Mock Tests" at bounding box center [449, 109] width 643 height 27
click at [185, 103] on link "Practice Sectional Tests" at bounding box center [174, 109] width 80 height 17
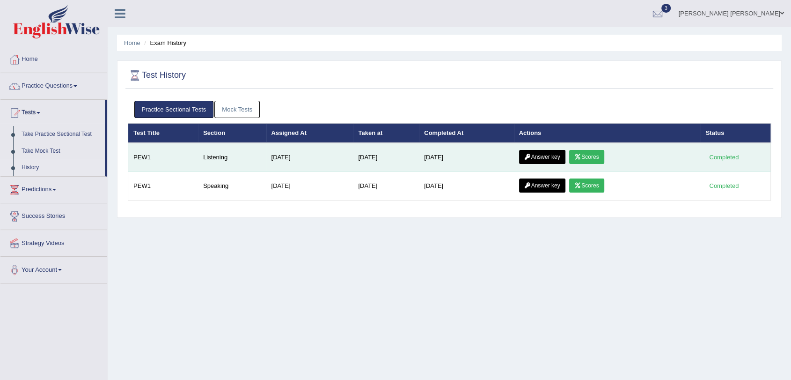
click at [532, 160] on link "Answer key" at bounding box center [542, 157] width 46 height 14
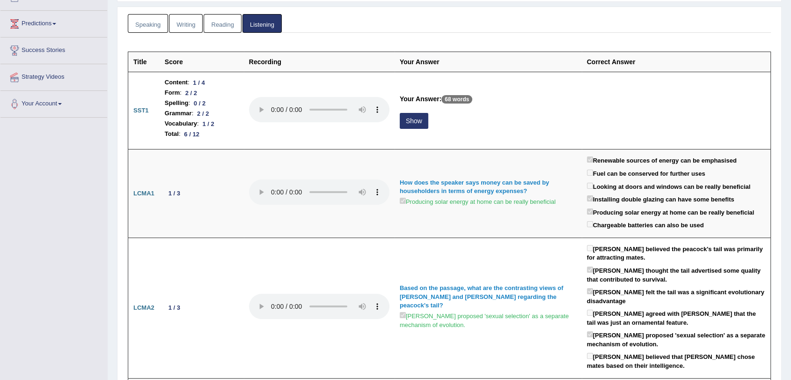
scroll to position [120, 0]
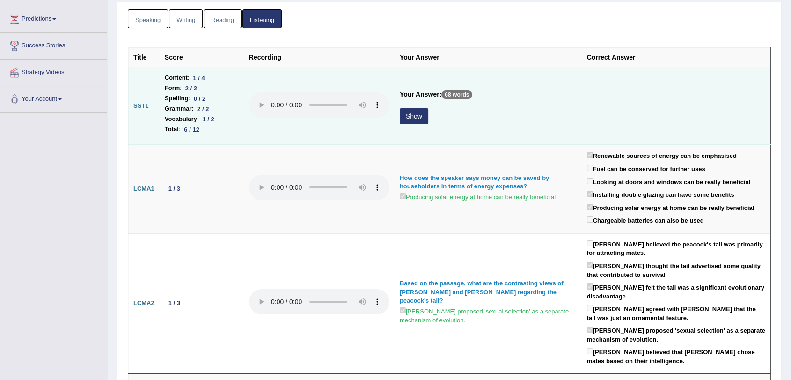
click at [419, 112] on button "Show" at bounding box center [414, 116] width 29 height 16
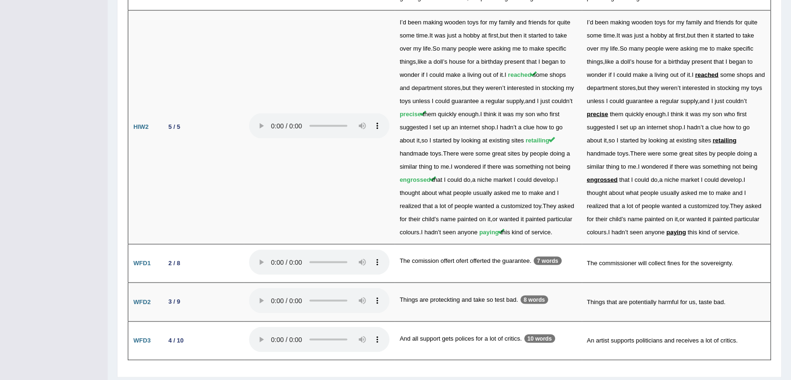
scroll to position [1770, 0]
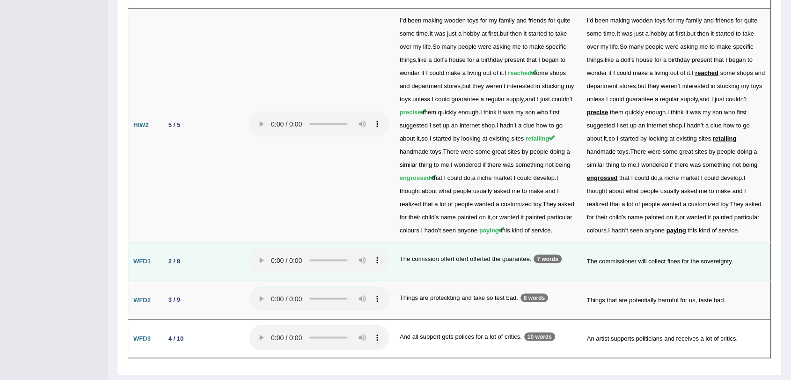
click at [545, 254] on p "7 words" at bounding box center [548, 258] width 28 height 8
